Goal: Information Seeking & Learning: Learn about a topic

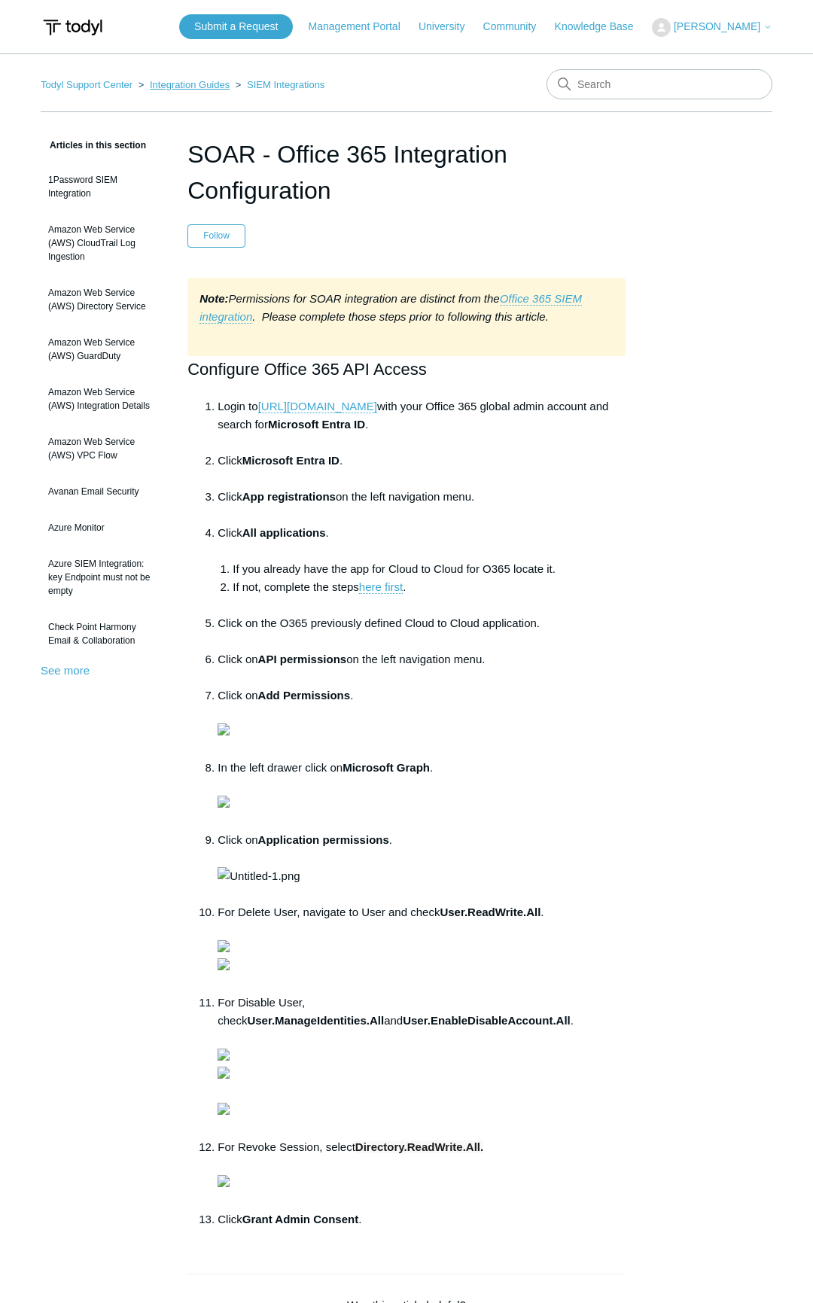
click at [215, 87] on link "Integration Guides" at bounding box center [190, 84] width 80 height 11
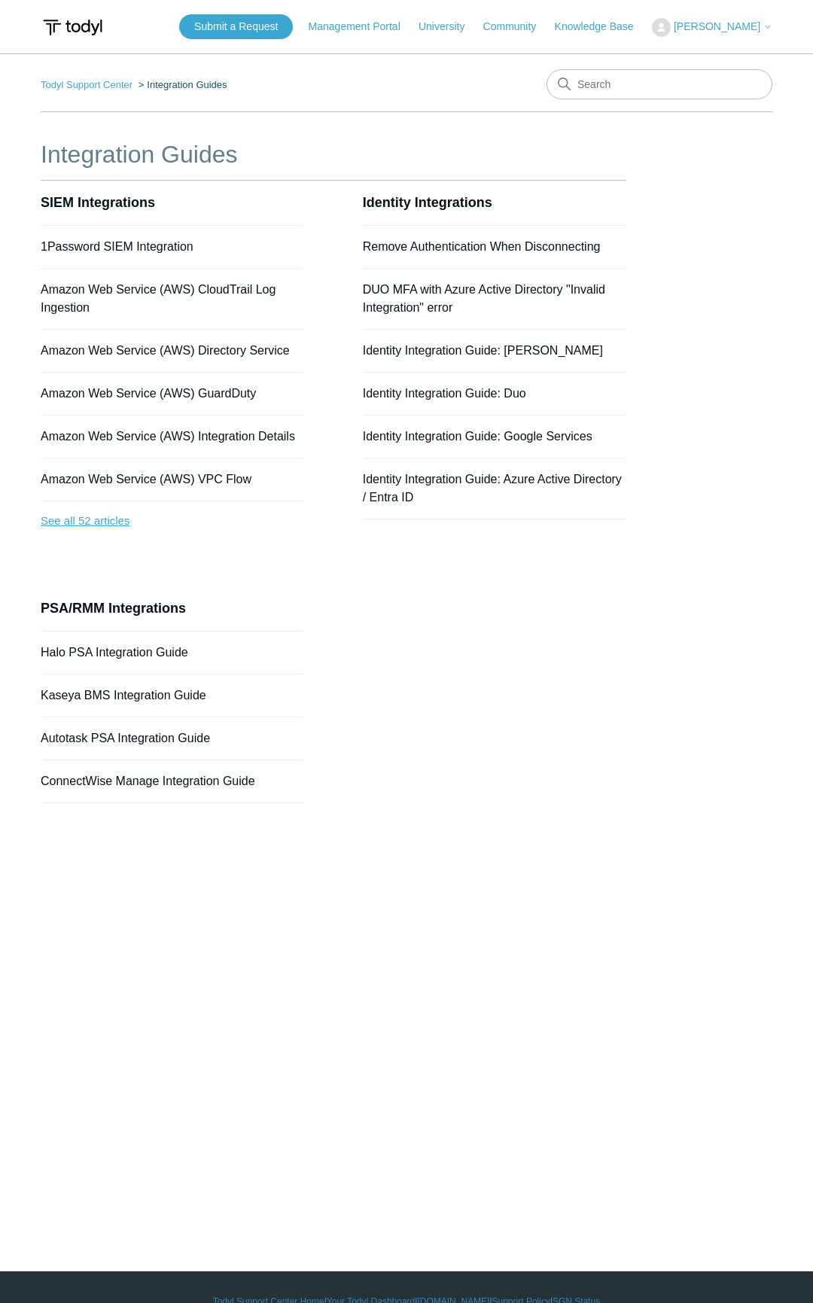
click at [96, 532] on link "See all 52 articles" at bounding box center [173, 521] width 264 height 40
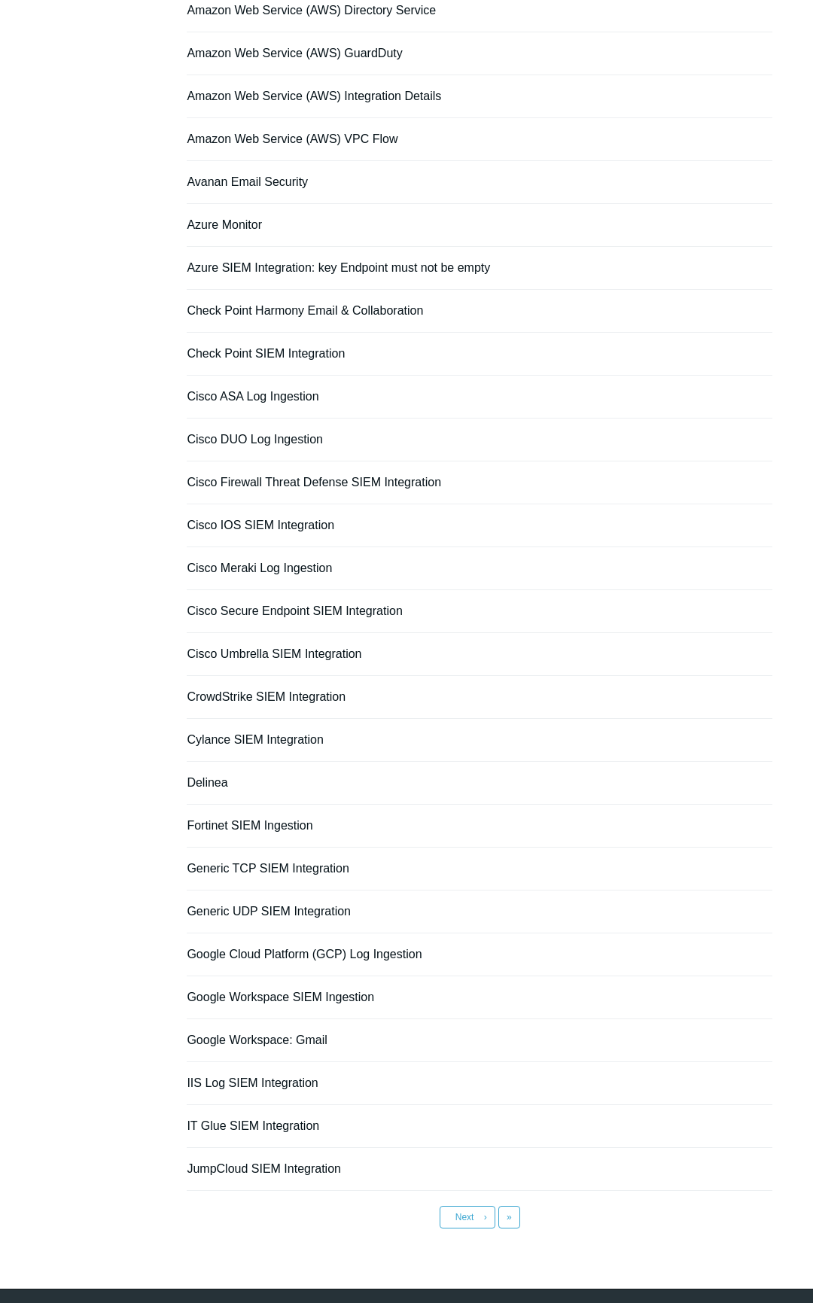
scroll to position [322, 0]
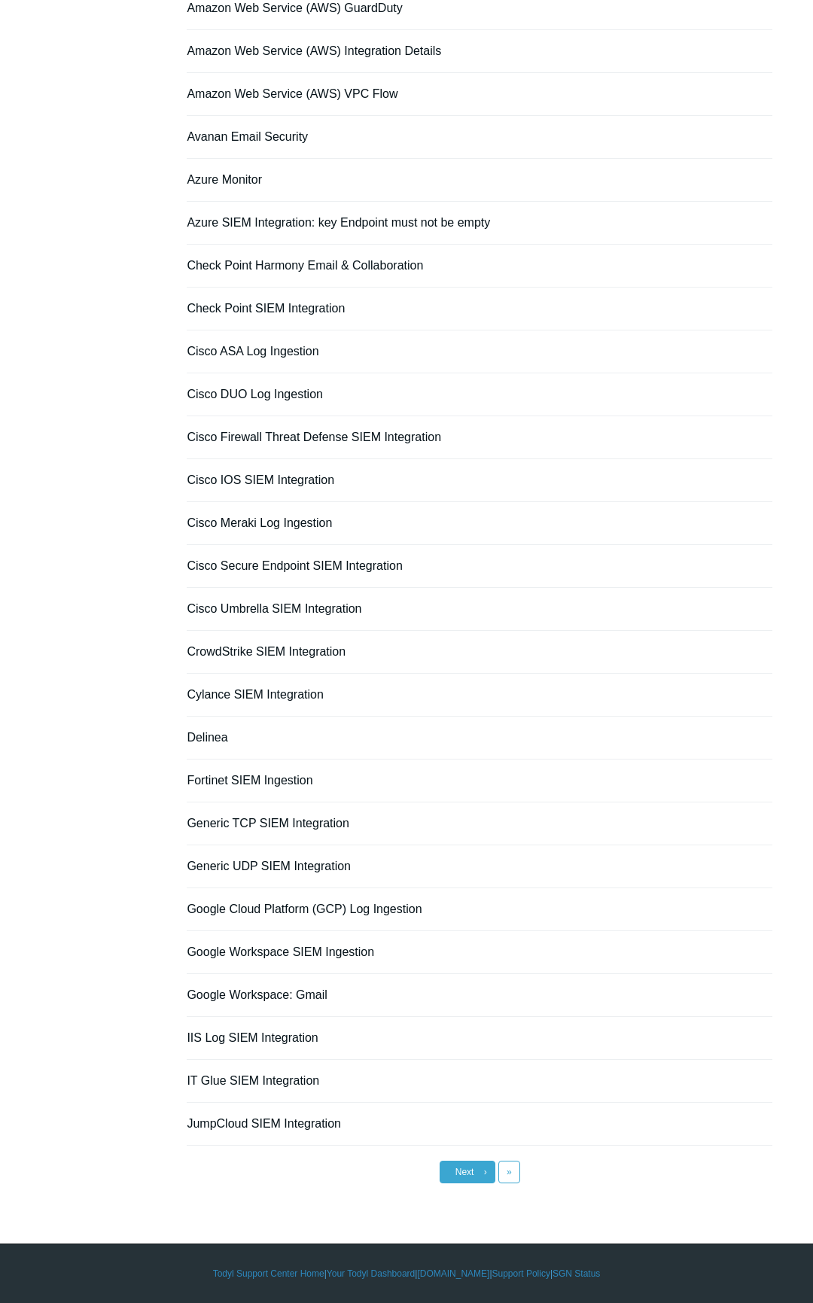
click at [471, 1172] on span "Next" at bounding box center [465, 1172] width 19 height 11
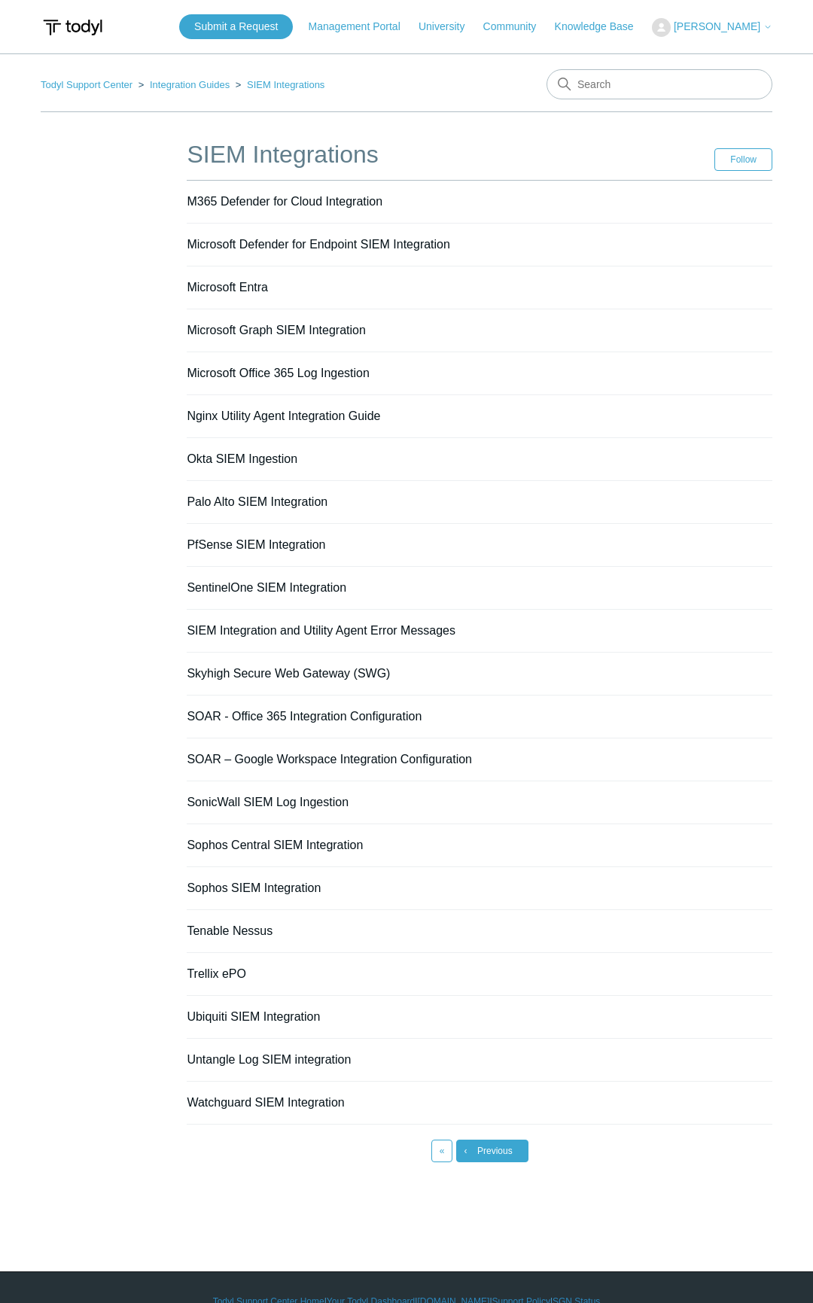
click at [517, 1155] on link "‹ Previous" at bounding box center [492, 1151] width 72 height 23
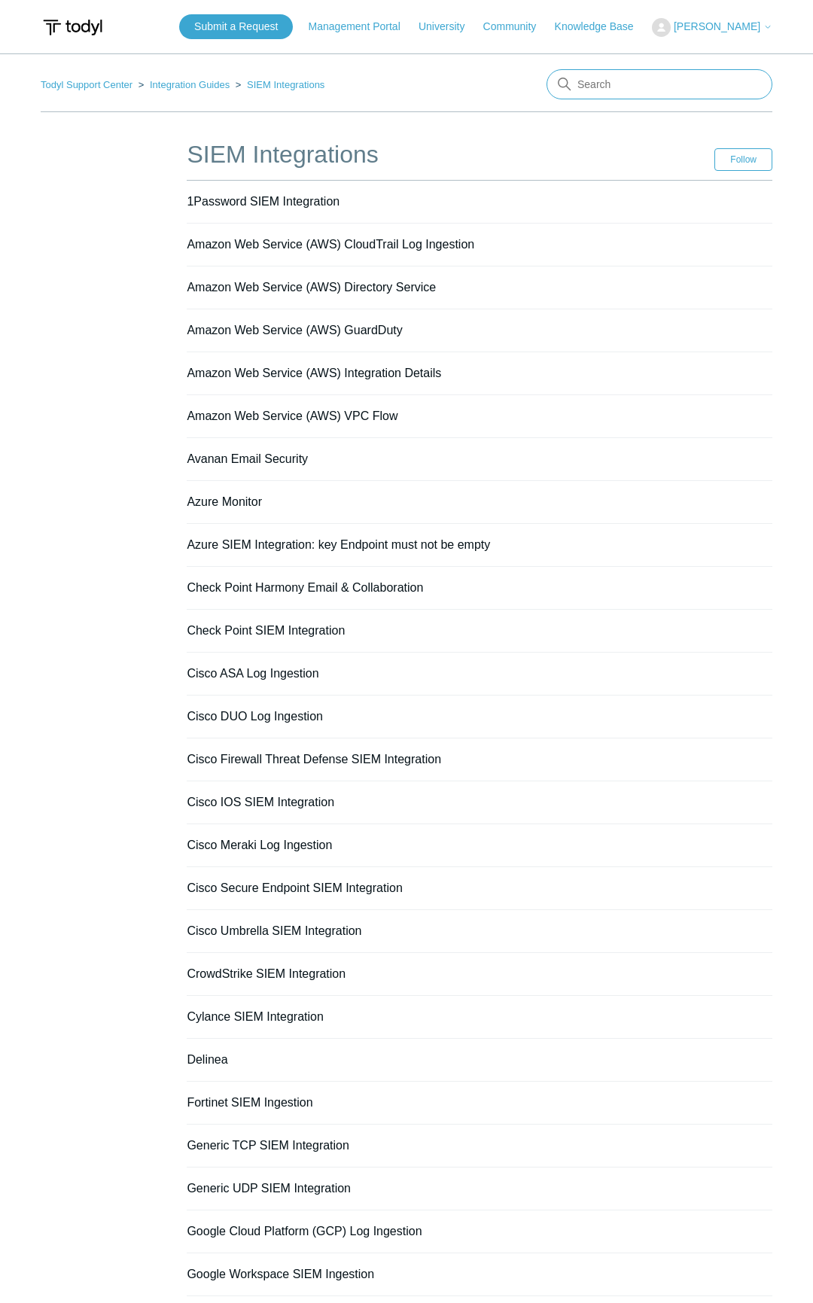
click at [606, 77] on input "Search" at bounding box center [660, 84] width 226 height 30
type input "ENtra id"
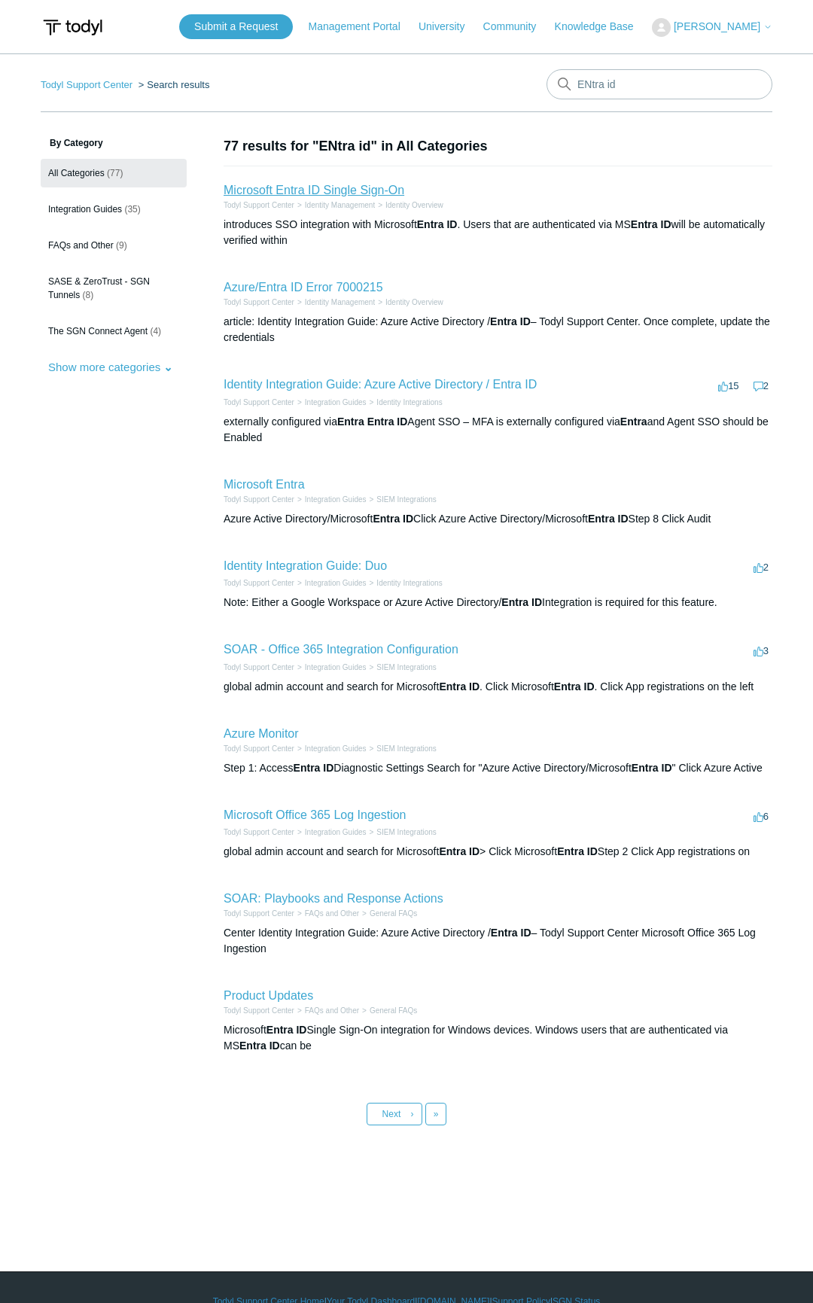
click at [334, 191] on link "Microsoft Entra ID Single Sign-On" at bounding box center [314, 190] width 181 height 13
click at [319, 386] on link "Identity Integration Guide: Azure Active Directory / Entra ID" at bounding box center [380, 384] width 313 height 13
